Goal: Answer question/provide support: Share knowledge or assist other users

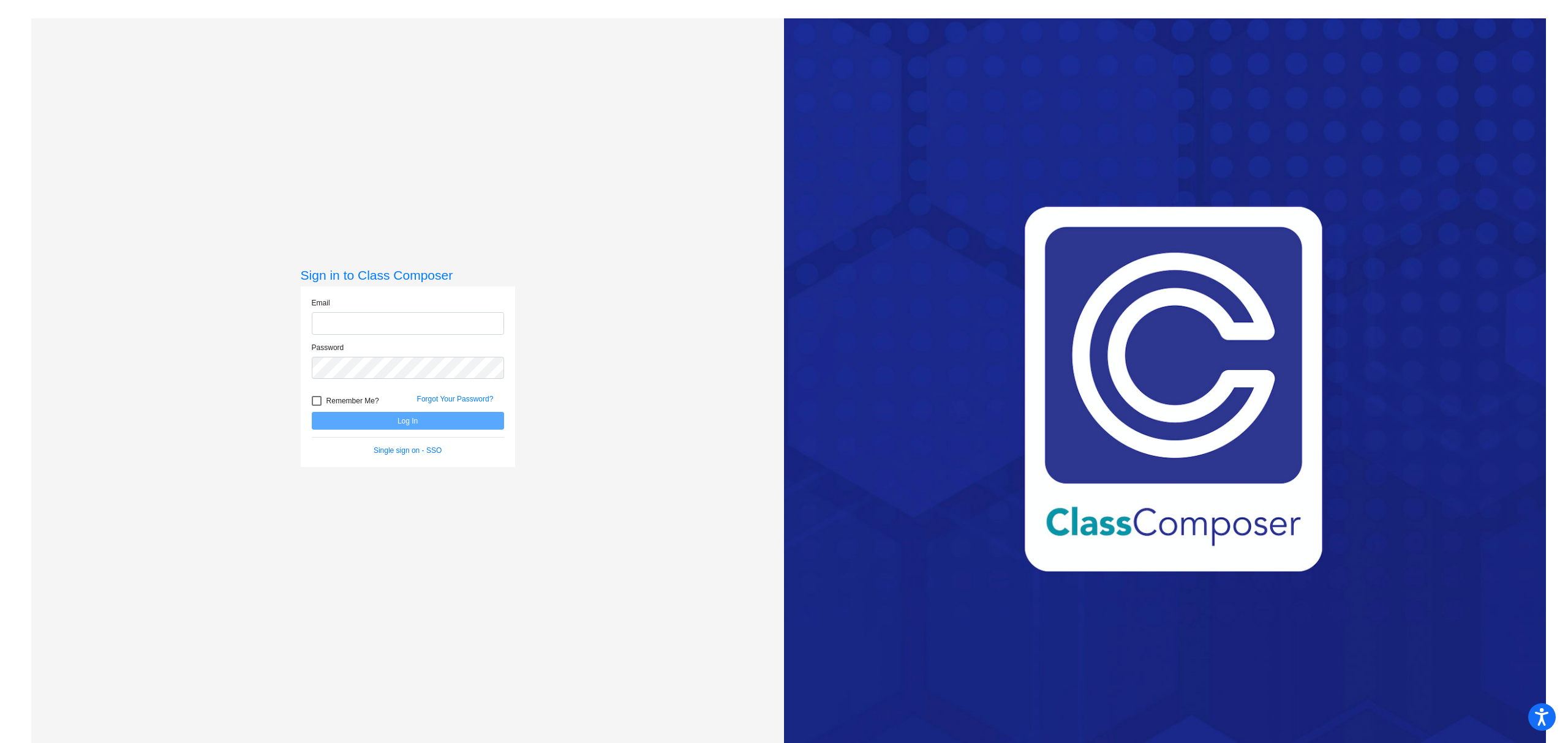
type input "[EMAIL_ADDRESS][DOMAIN_NAME]"
click at [410, 425] on button "Log In" at bounding box center [408, 421] width 193 height 18
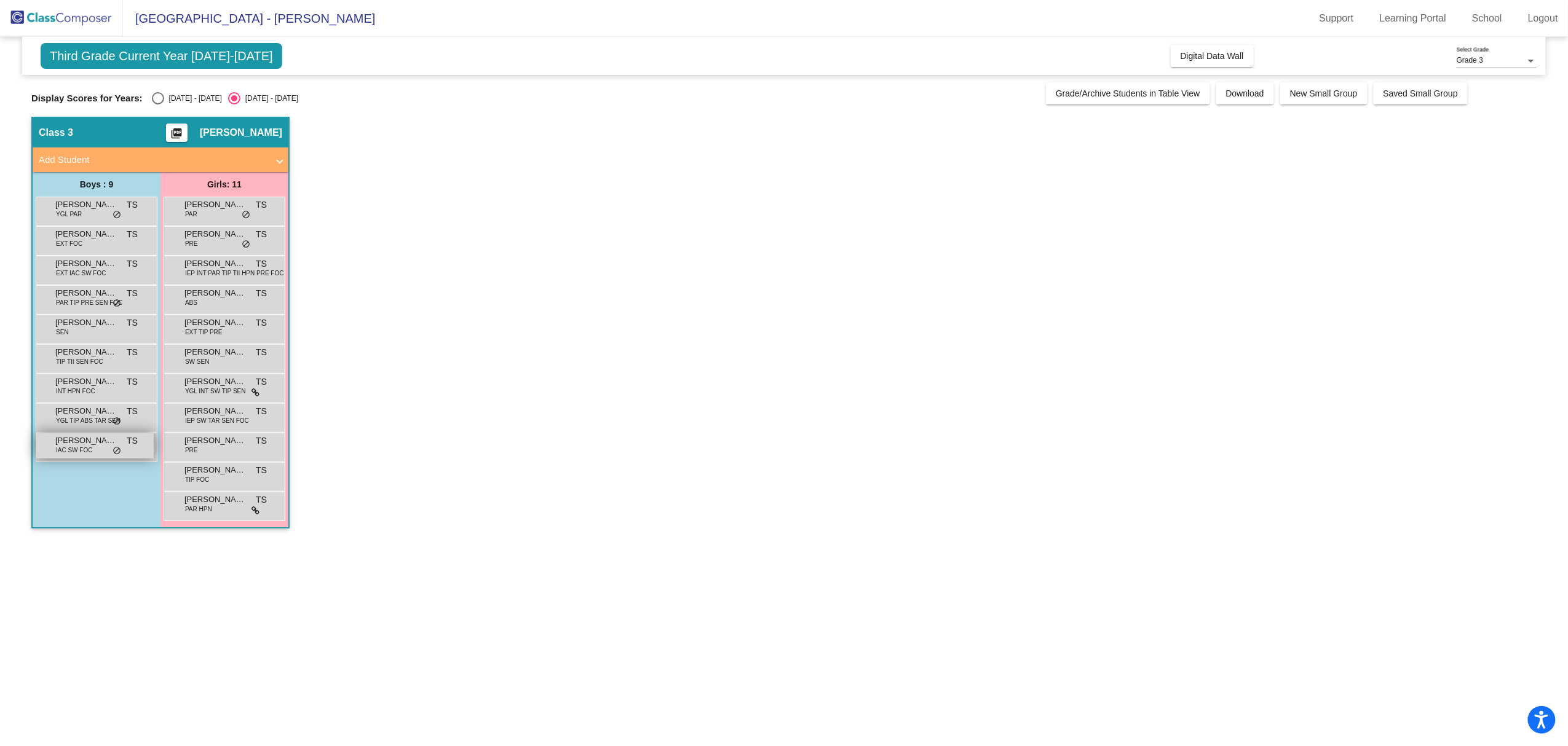
click at [88, 445] on span "IAC SW FOC" at bounding box center [74, 450] width 36 height 9
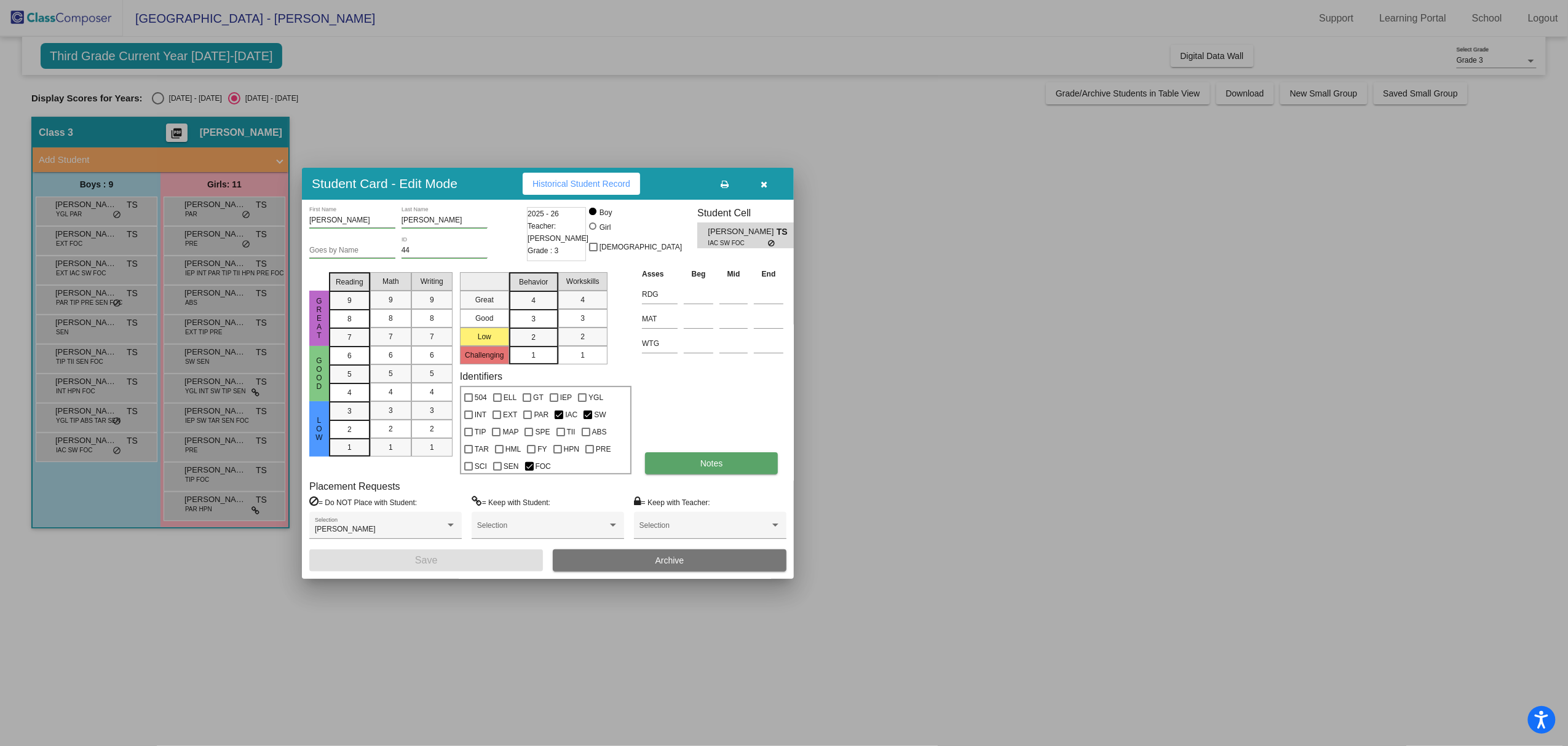
click at [689, 470] on button "Notes" at bounding box center [712, 463] width 133 height 22
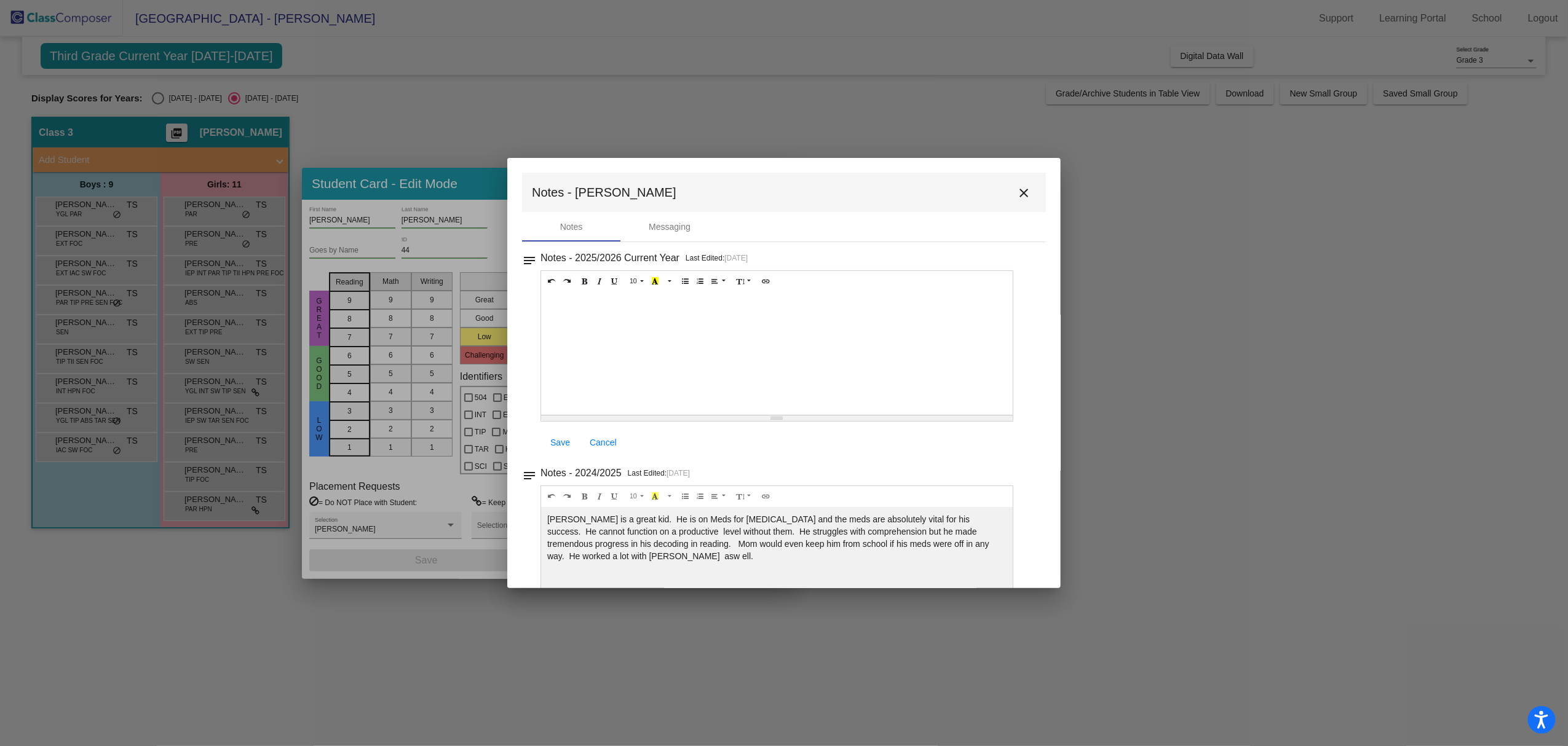
click at [1018, 191] on mat-icon "close" at bounding box center [1023, 193] width 15 height 15
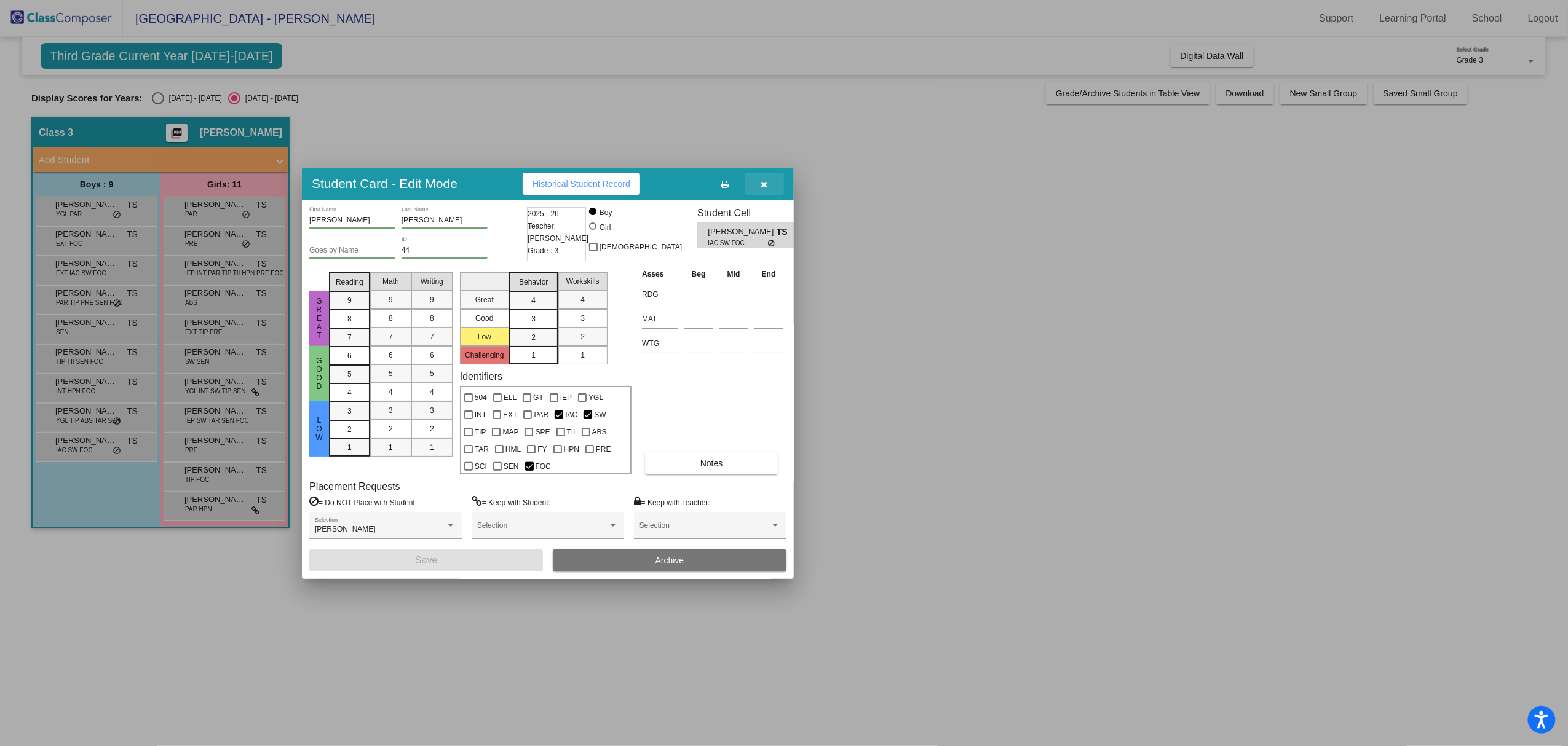
click at [768, 186] on button "button" at bounding box center [764, 183] width 39 height 22
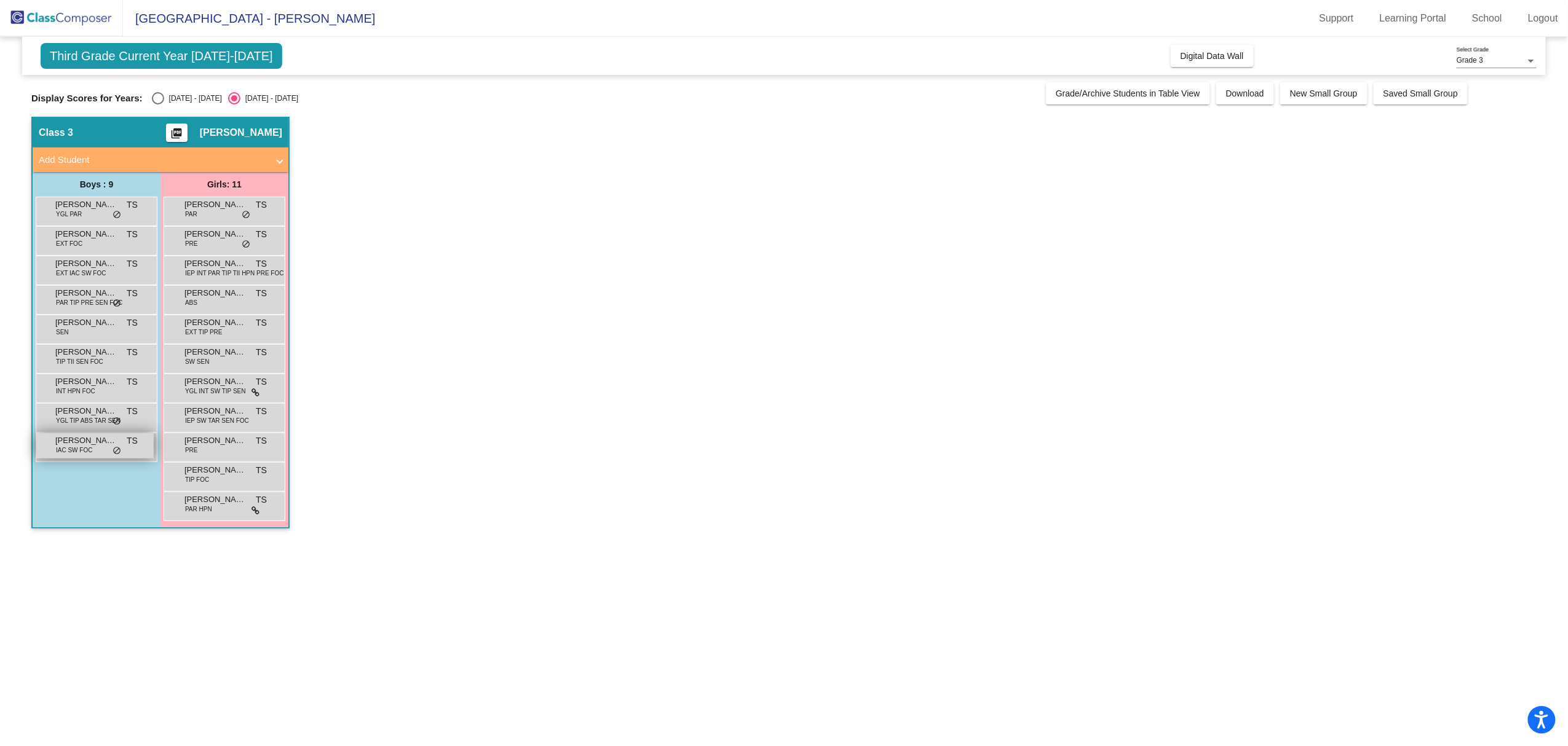
click at [93, 450] on div "[PERSON_NAME] IAC SW FOC TS lock do_not_disturb_alt" at bounding box center [94, 445] width 117 height 25
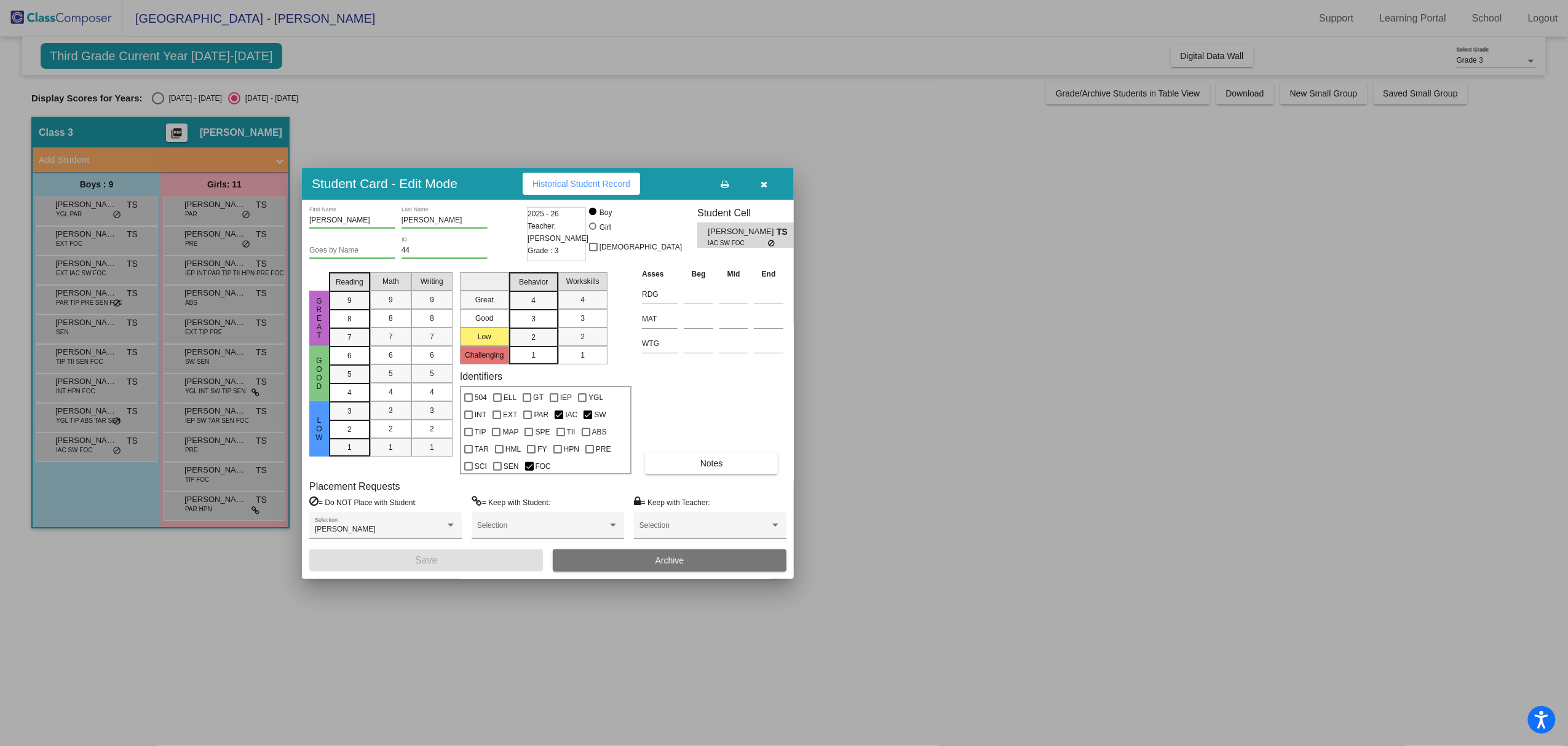
click at [974, 509] on div at bounding box center [784, 373] width 1568 height 746
